Goal: Information Seeking & Learning: Learn about a topic

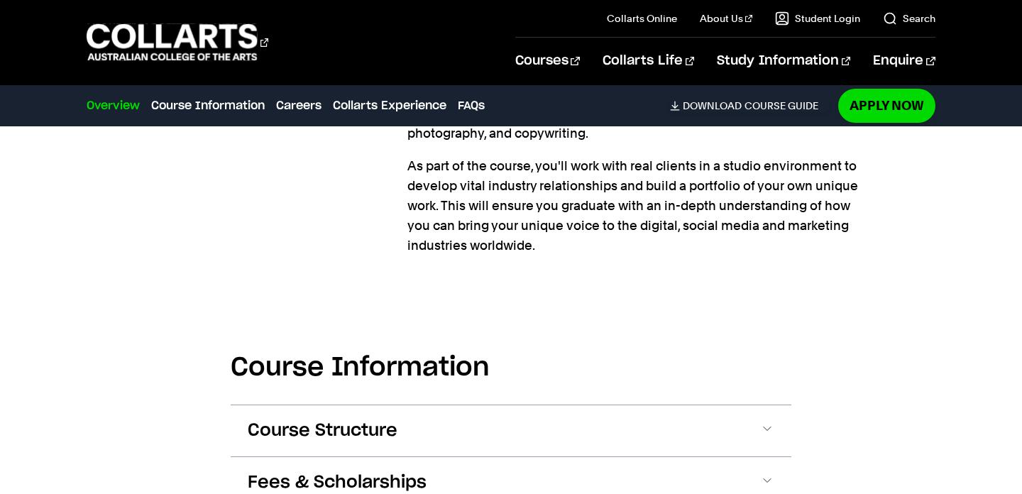
scroll to position [1454, 0]
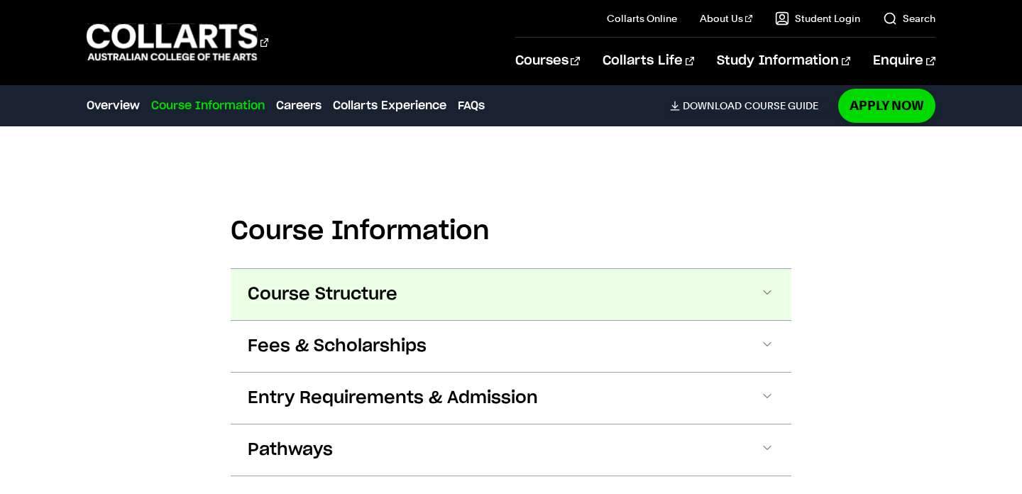
click at [290, 283] on span "Course Structure" at bounding box center [323, 294] width 150 height 23
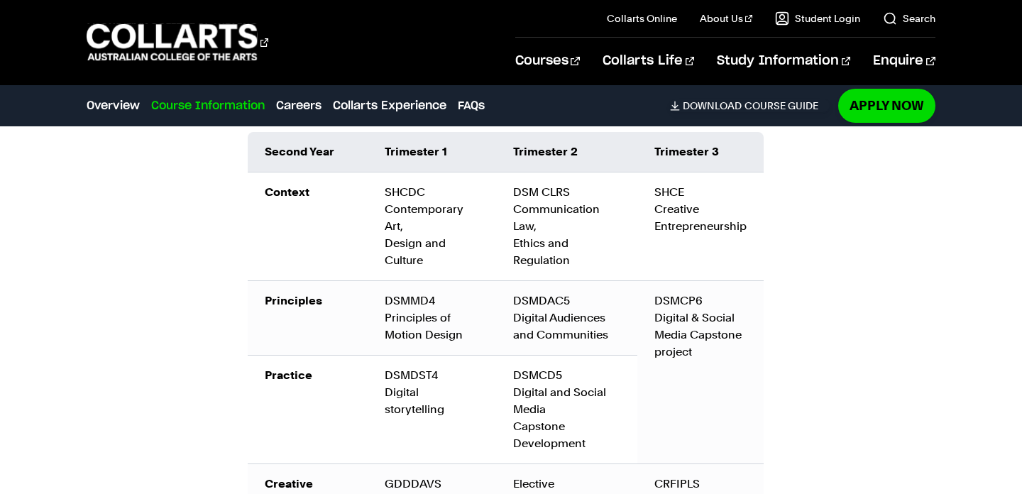
scroll to position [2362, 0]
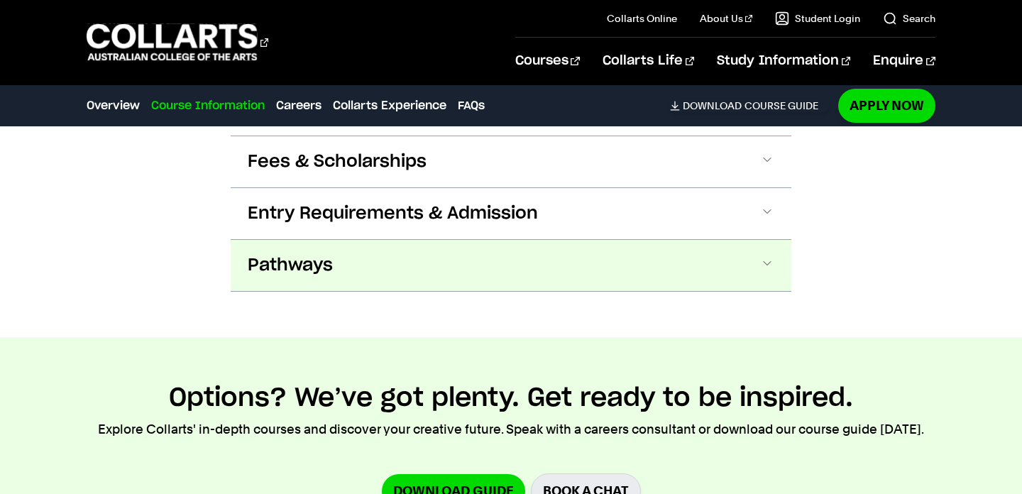
click at [702, 240] on button "Pathways" at bounding box center [511, 265] width 561 height 51
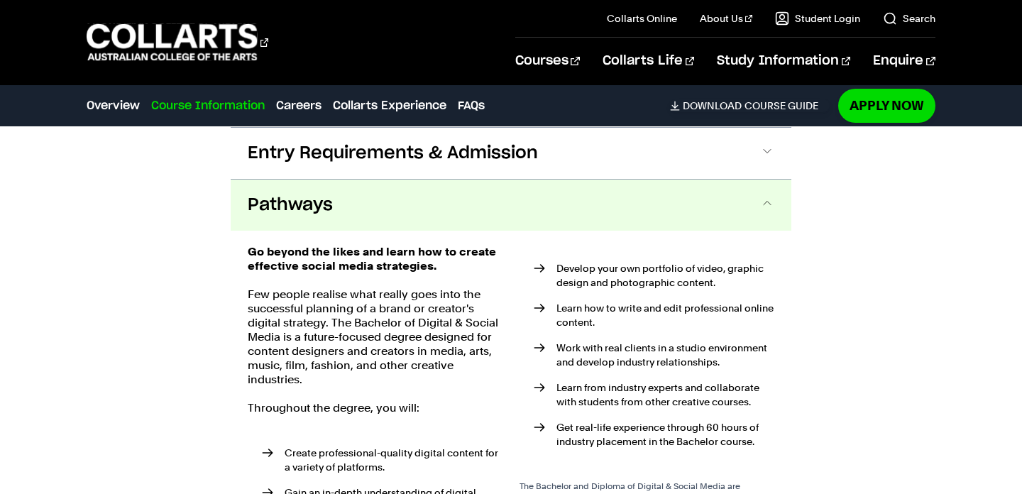
scroll to position [2983, 0]
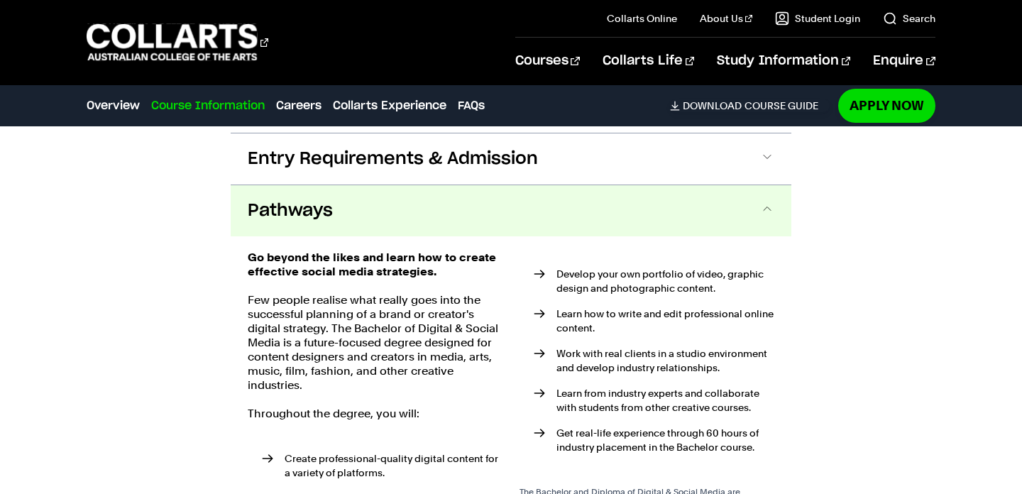
click at [680, 185] on button "Pathways" at bounding box center [511, 210] width 561 height 51
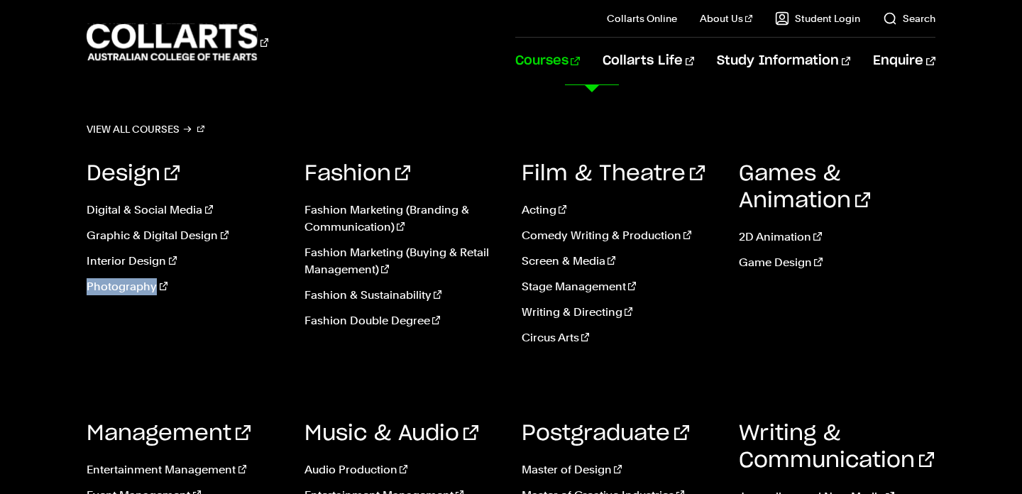
scroll to position [72, 0]
click at [430, 381] on div "Design Digital & Social Media Graphic & Digital Design Interior Design Photogra…" at bounding box center [511, 362] width 848 height 447
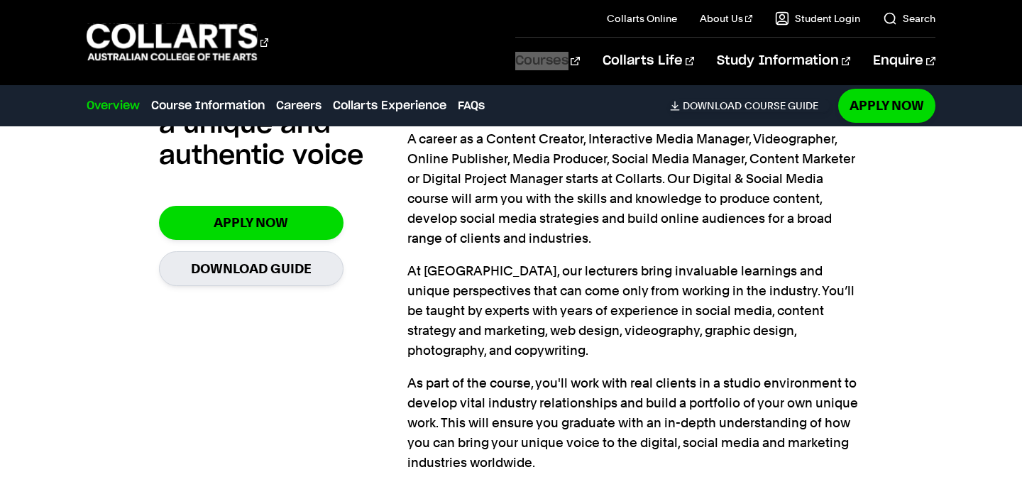
drag, startPoint x: 579, startPoint y: 60, endPoint x: 386, endPoint y: 25, distance: 196.9
click at [0, 0] on div "Courses Collarts Online Study 100% online About Us History & Values Strategic P…" at bounding box center [511, 42] width 1022 height 84
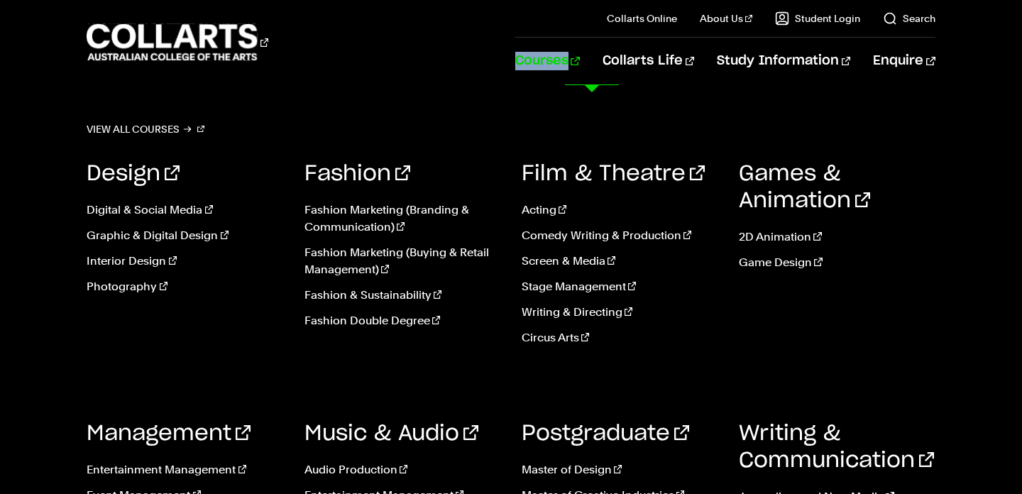
scroll to position [0, 0]
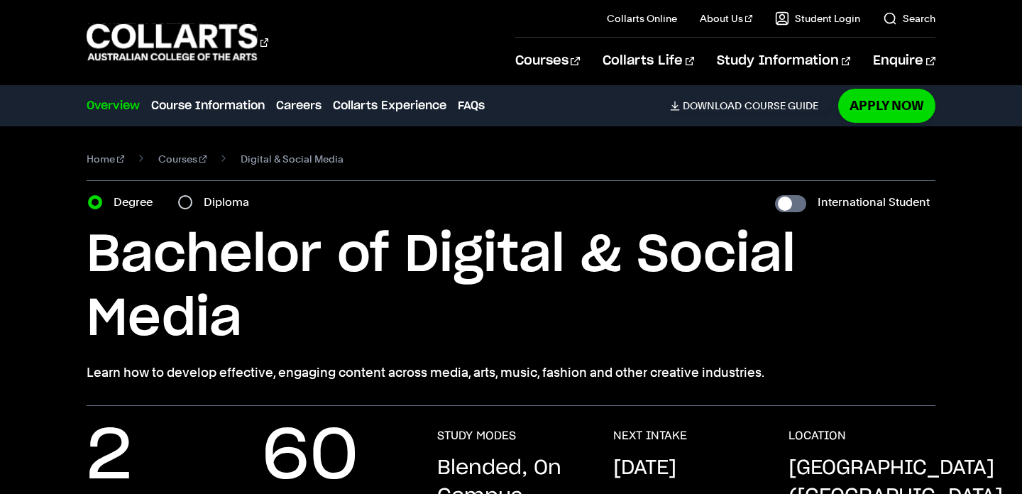
click at [469, 28] on div "Courses" at bounding box center [290, 42] width 407 height 40
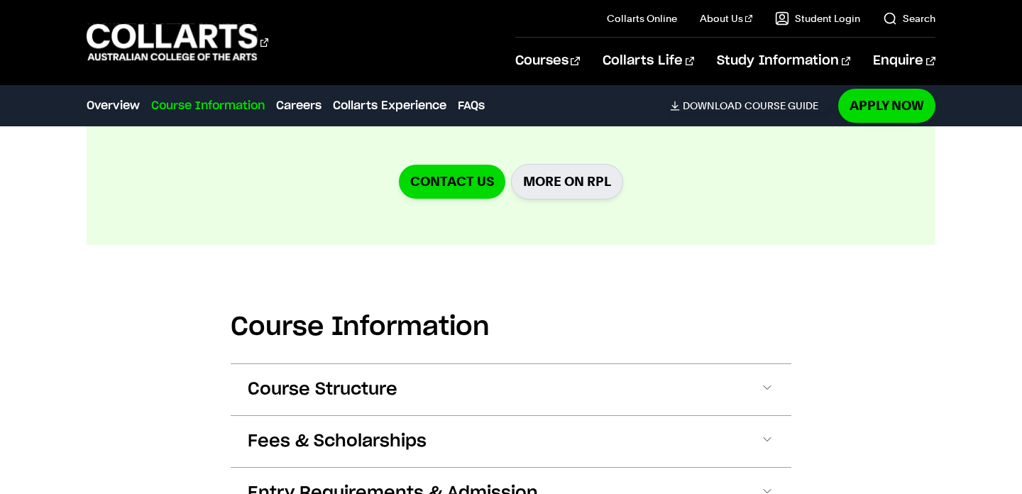
scroll to position [1568, 0]
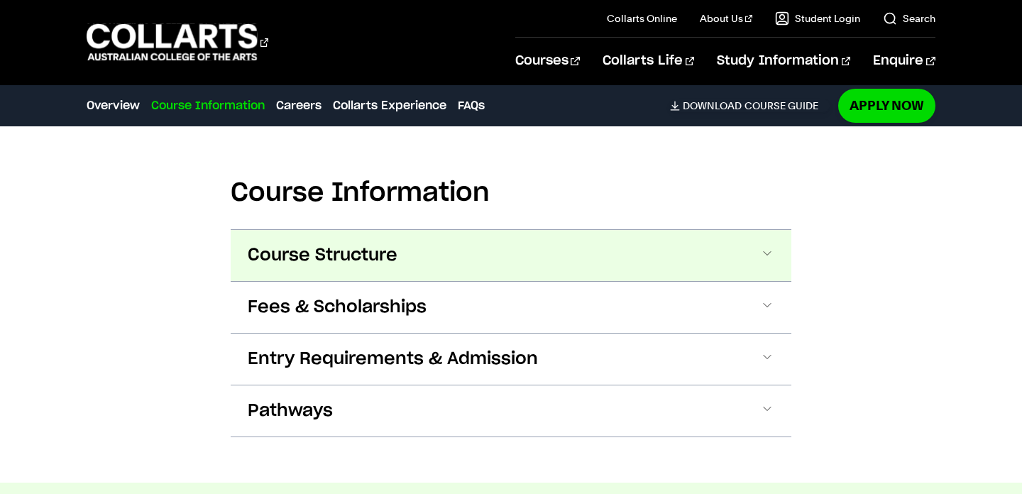
click at [285, 230] on button "Course Structure" at bounding box center [511, 255] width 561 height 51
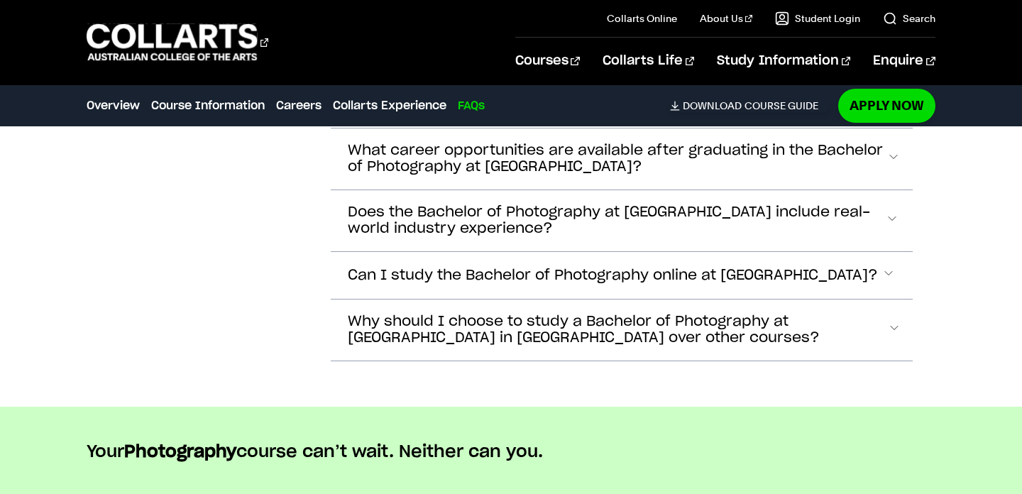
scroll to position [6139, 0]
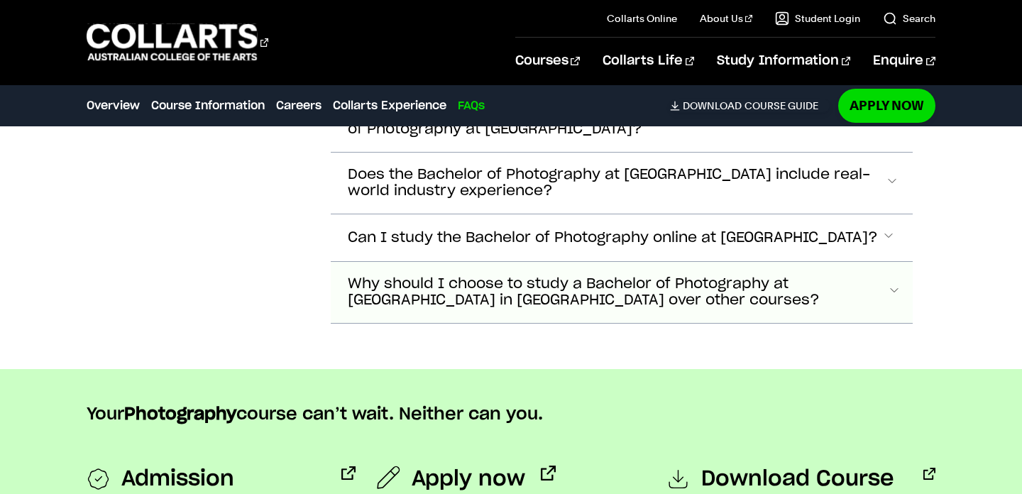
click at [640, 285] on button "Why should I choose to study a Bachelor of Photography at Collarts in Melbourne…" at bounding box center [622, 292] width 582 height 61
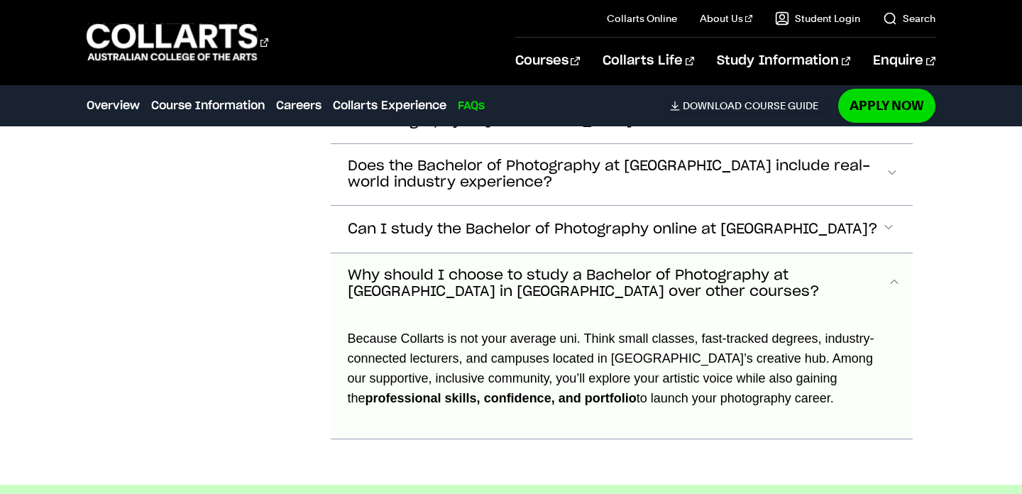
scroll to position [6141, 0]
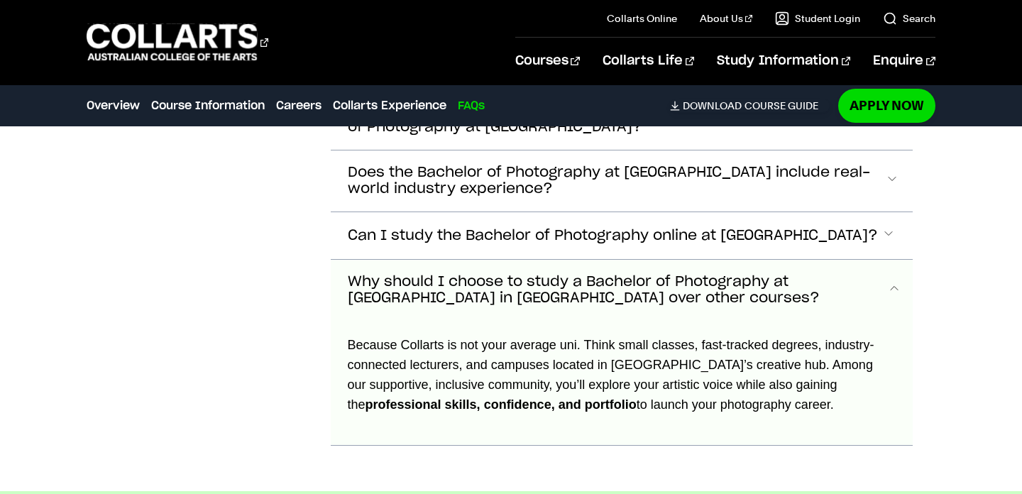
click at [643, 274] on span "Why should I choose to study a Bachelor of Photography at Collarts in Melbourne…" at bounding box center [618, 290] width 540 height 33
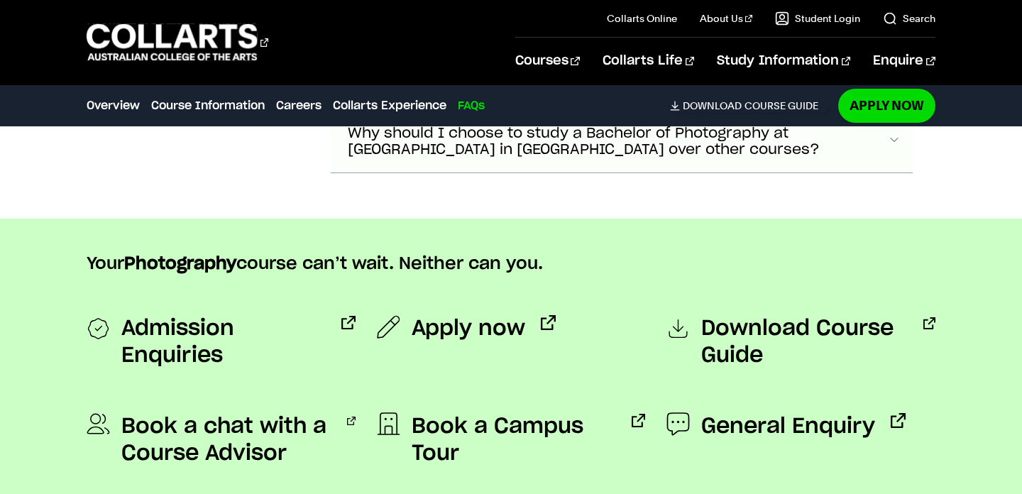
scroll to position [6294, 0]
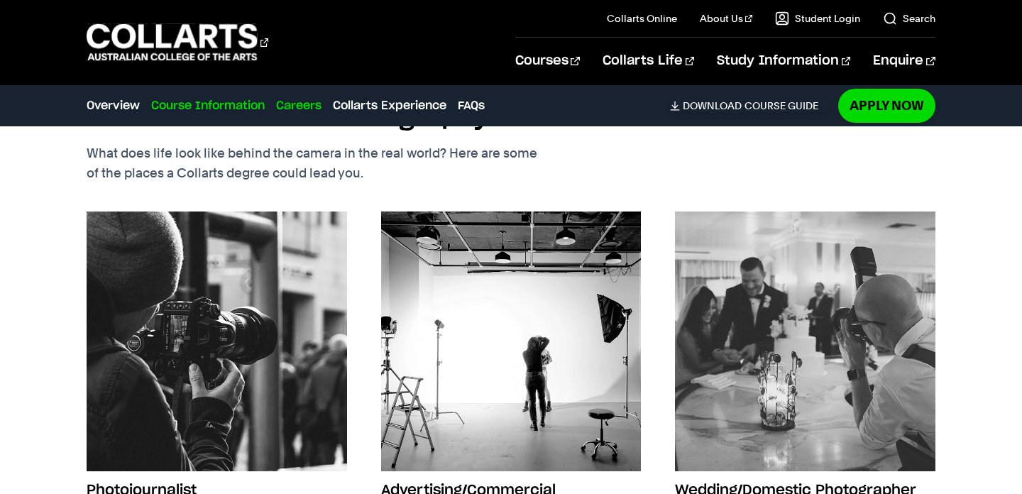
click at [199, 98] on link "Course Information" at bounding box center [208, 105] width 114 height 17
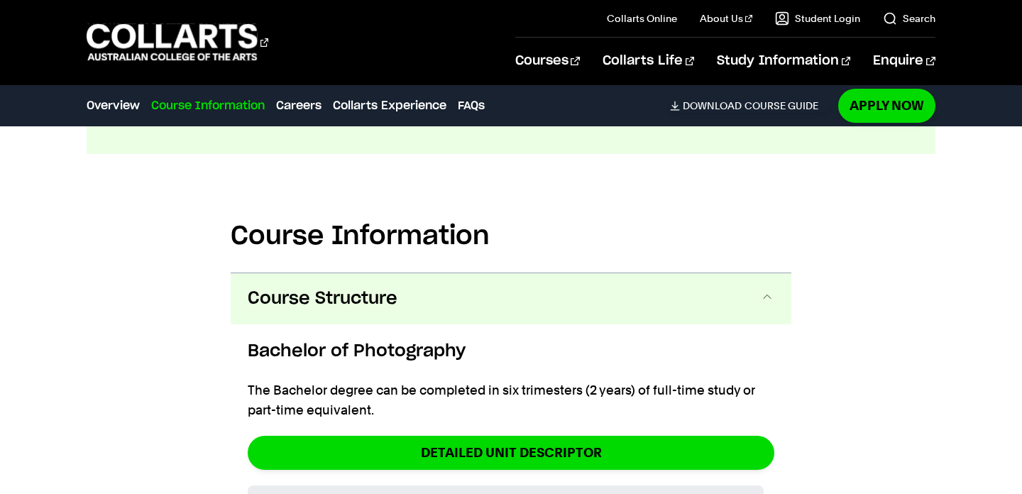
scroll to position [1643, 0]
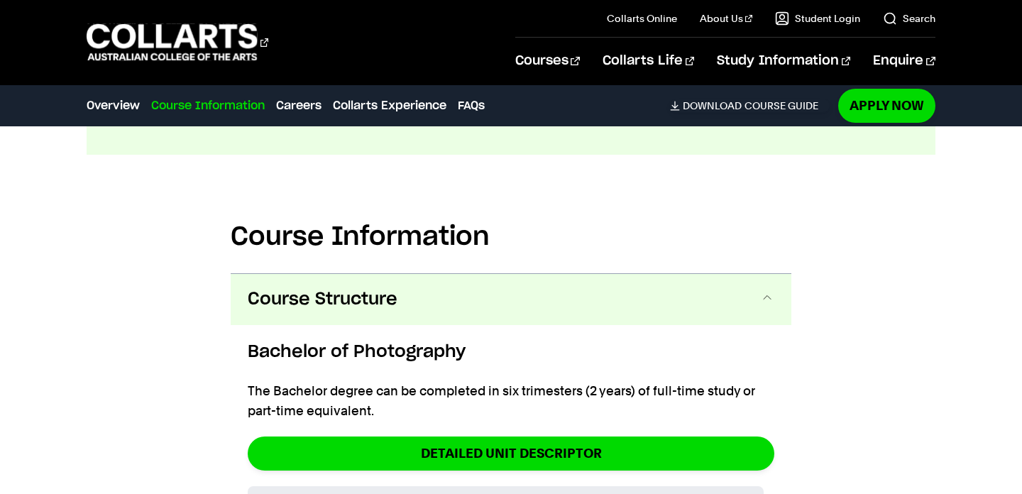
click at [290, 288] on span "Course Structure" at bounding box center [323, 299] width 150 height 23
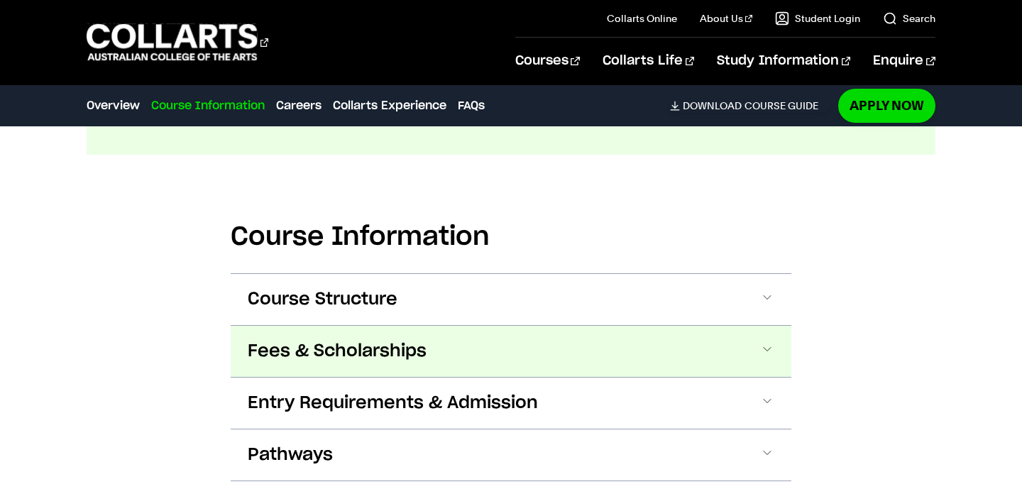
click at [281, 340] on span "Fees & Scholarships" at bounding box center [337, 351] width 179 height 23
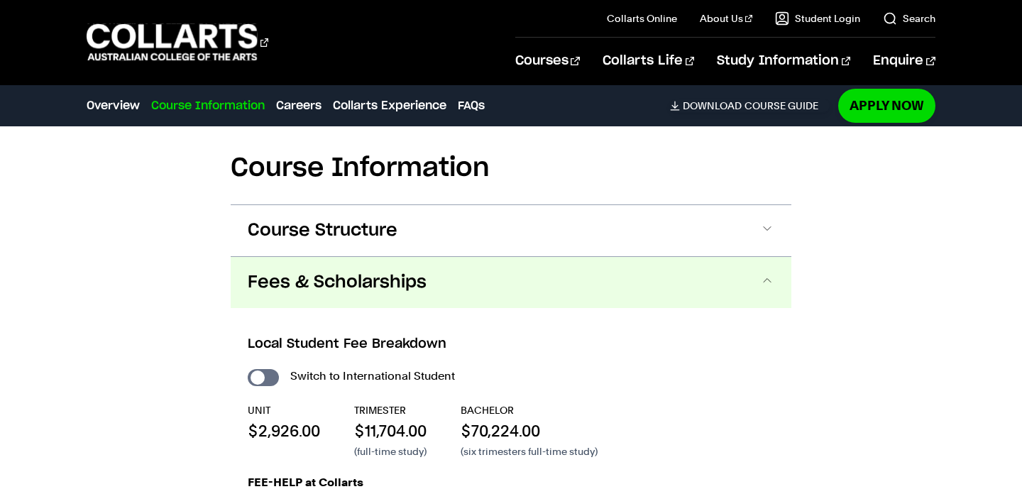
scroll to position [1704, 0]
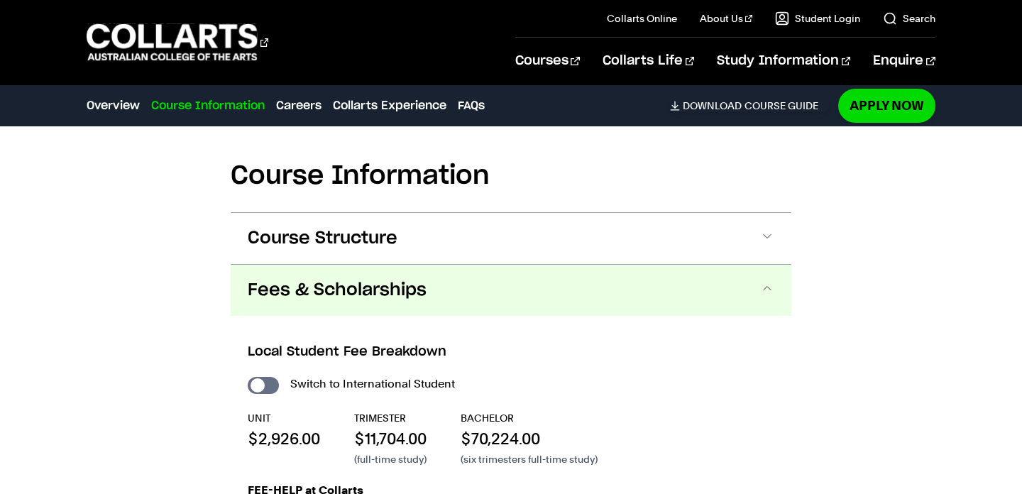
click at [283, 279] on span "Fees & Scholarships" at bounding box center [337, 290] width 179 height 23
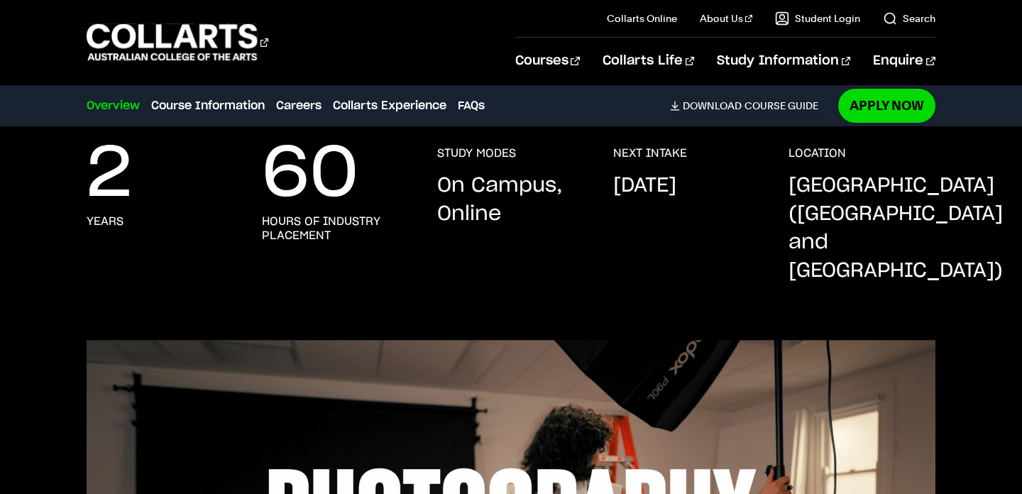
scroll to position [0, 0]
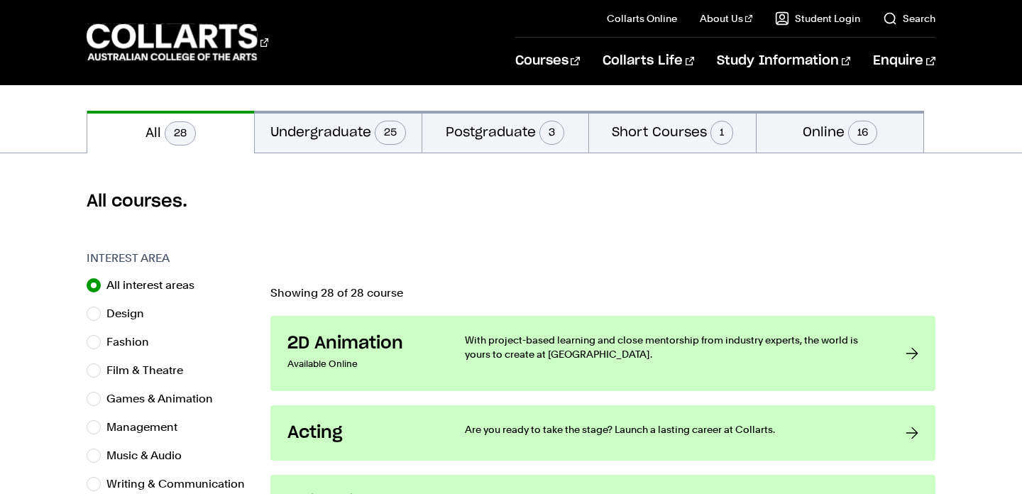
scroll to position [292, 0]
click at [349, 138] on button "Undergraduate 25" at bounding box center [338, 132] width 167 height 42
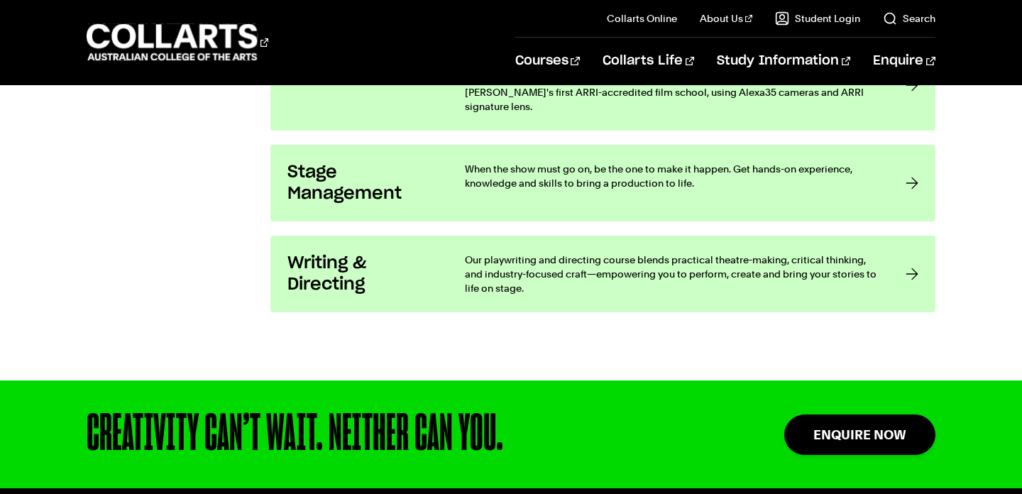
scroll to position [2881, 0]
